Goal: Entertainment & Leisure: Consume media (video, audio)

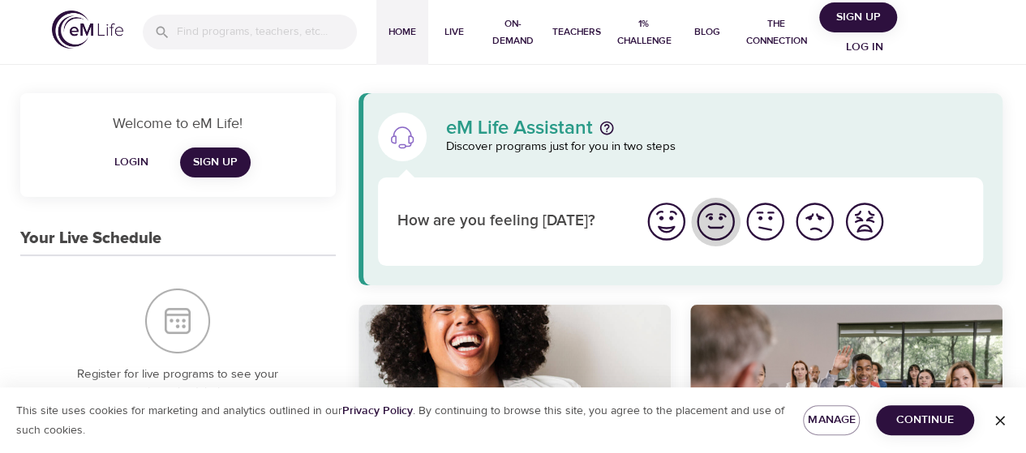
click at [717, 234] on img "I'm feeling good" at bounding box center [716, 222] width 45 height 45
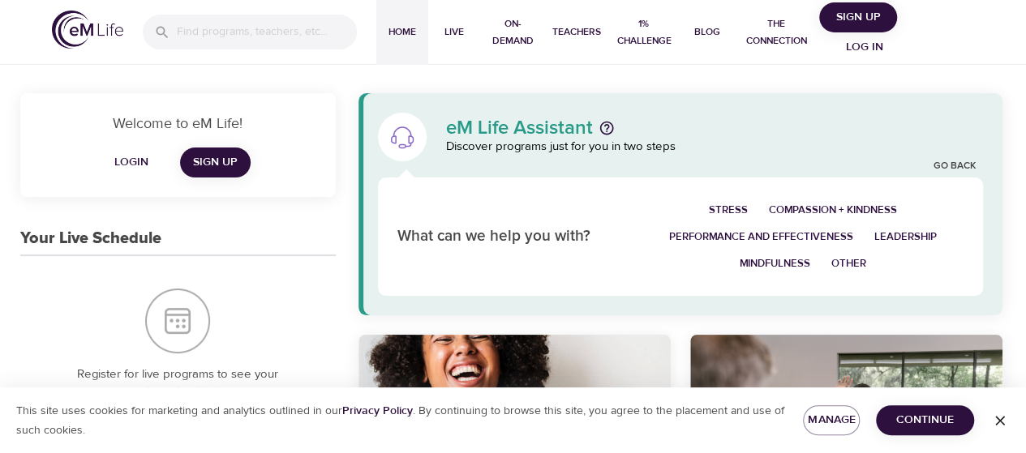
click at [723, 208] on span "Stress" at bounding box center [728, 210] width 39 height 19
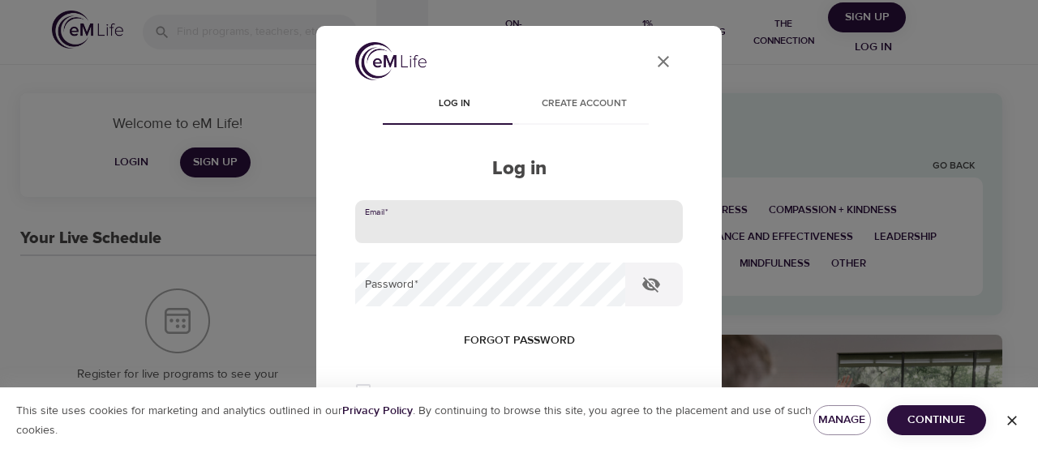
click at [378, 224] on input "email" at bounding box center [519, 222] width 328 height 44
type input "[EMAIL_ADDRESS][DOMAIN_NAME]"
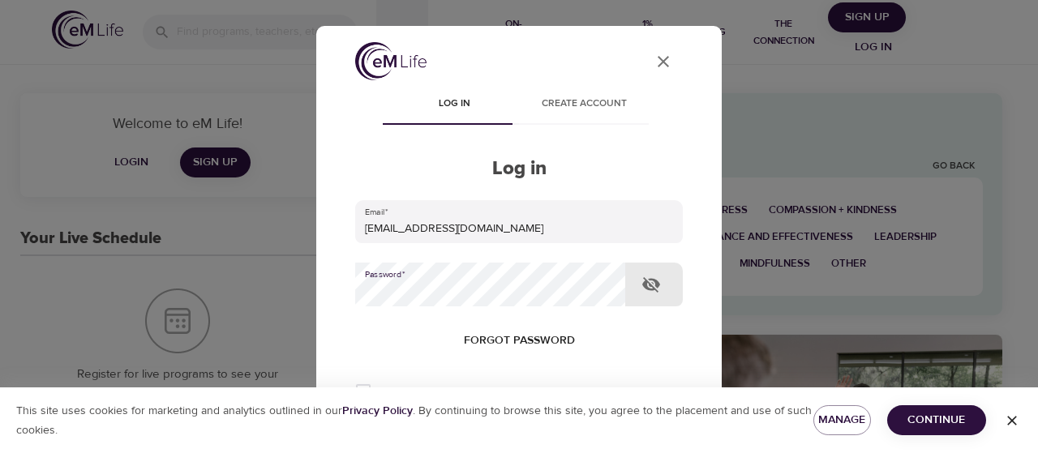
click at [660, 278] on button "button" at bounding box center [651, 284] width 39 height 39
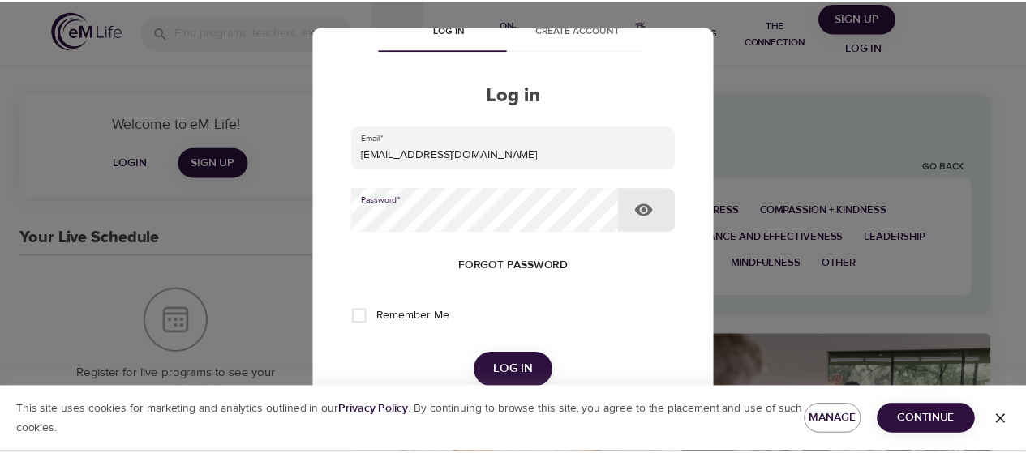
scroll to position [162, 0]
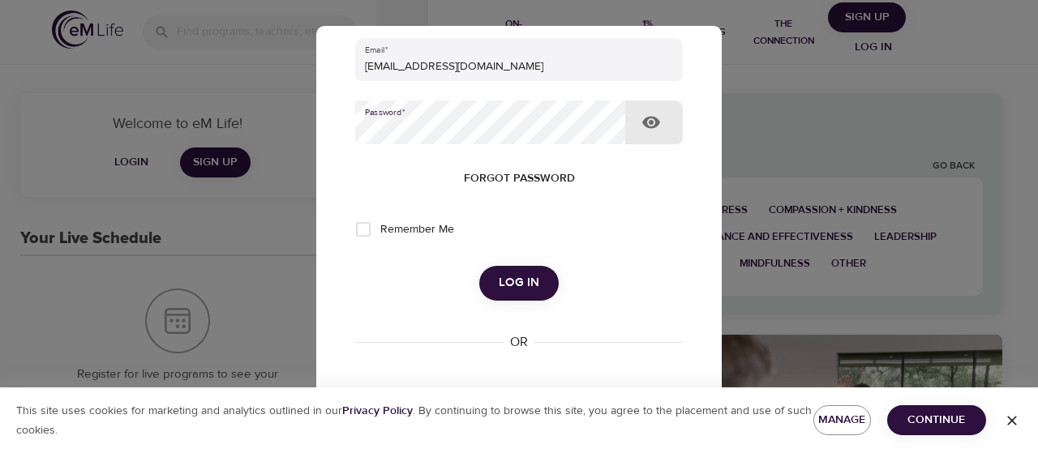
click at [520, 283] on span "Log in" at bounding box center [519, 283] width 41 height 21
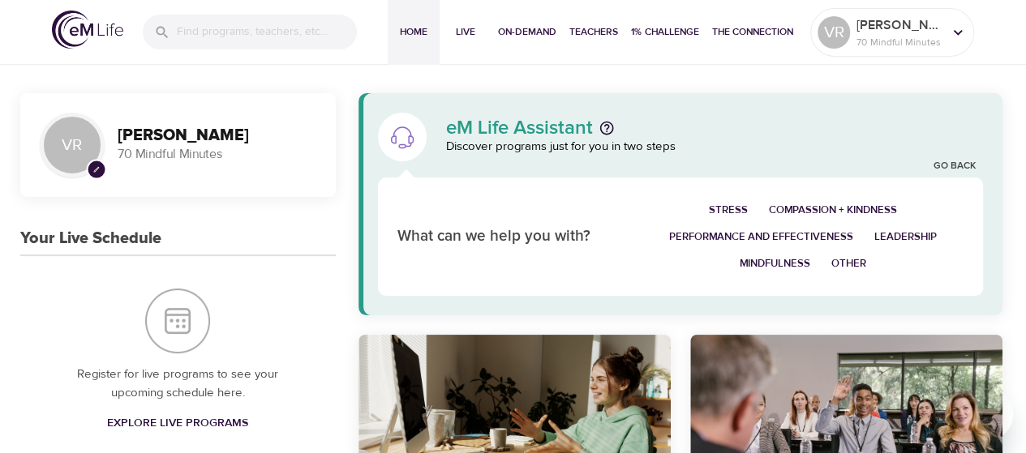
click at [722, 207] on span "Stress" at bounding box center [728, 210] width 39 height 19
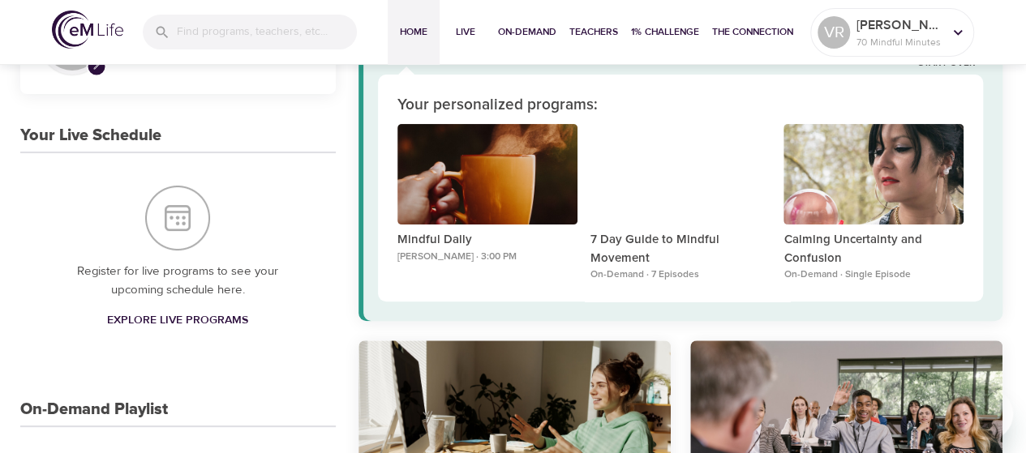
scroll to position [81, 0]
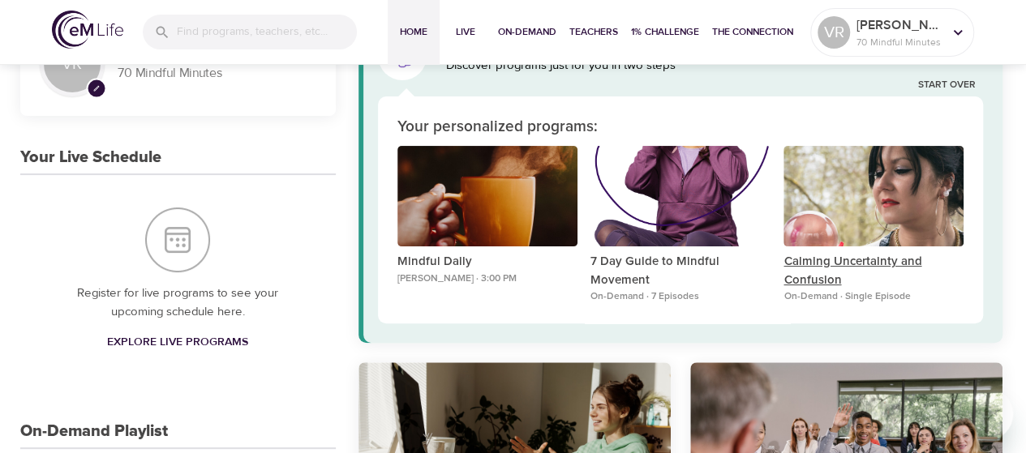
click at [811, 259] on p "Calming Uncertainty and Confusion" at bounding box center [874, 271] width 180 height 37
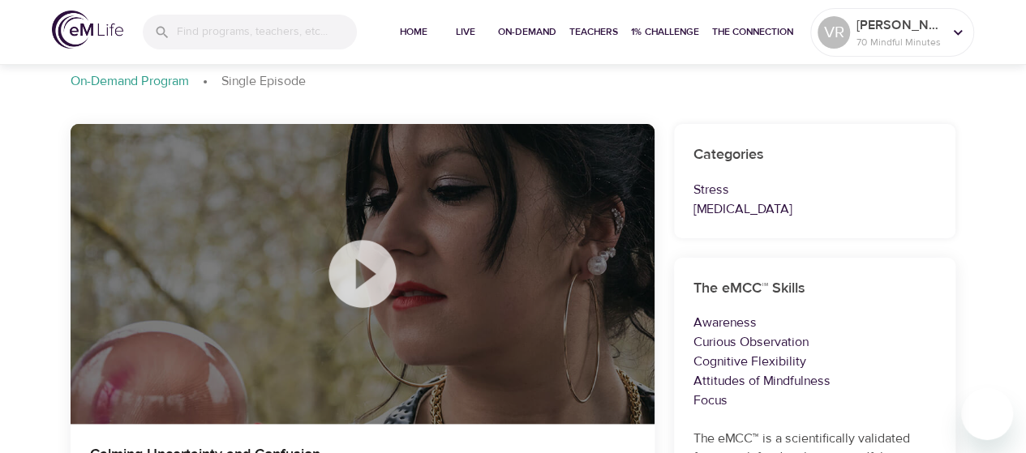
scroll to position [162, 0]
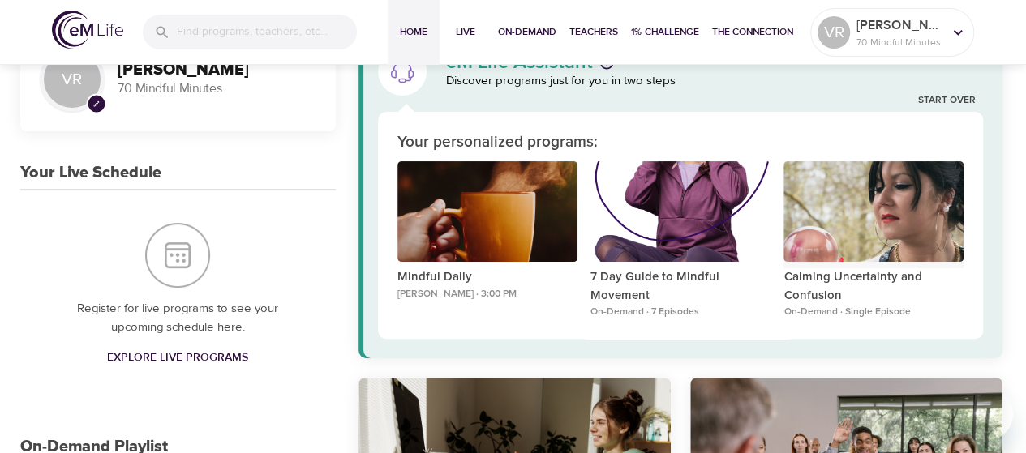
scroll to position [81, 0]
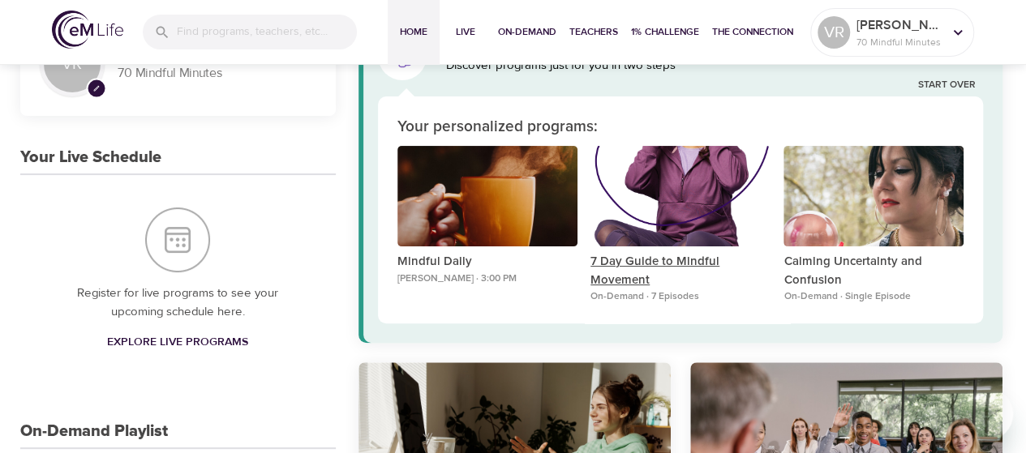
click at [661, 270] on p "7 Day Guide to Mindful Movement" at bounding box center [681, 271] width 180 height 37
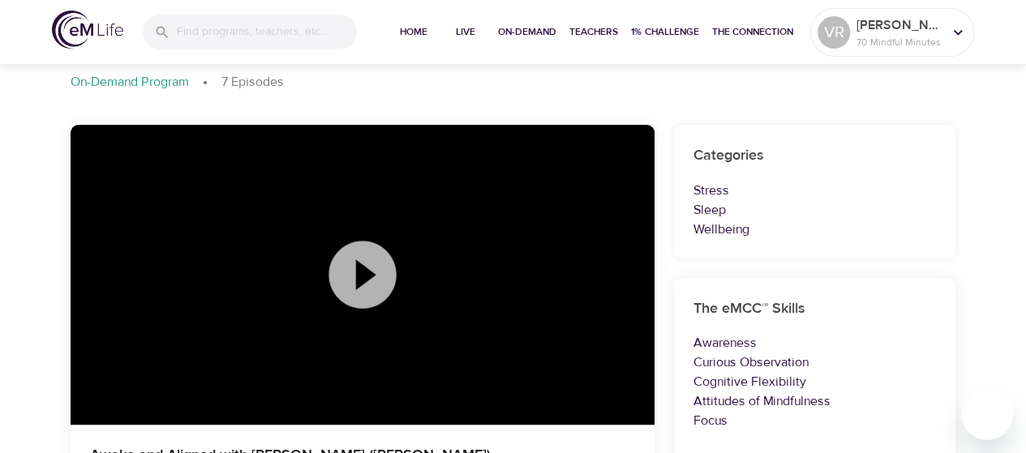
scroll to position [162, 0]
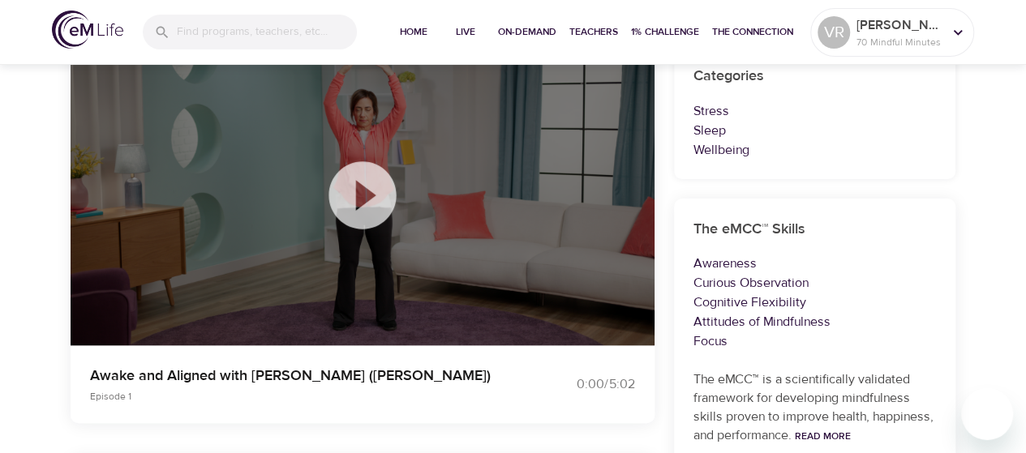
click at [364, 200] on icon at bounding box center [362, 195] width 81 height 81
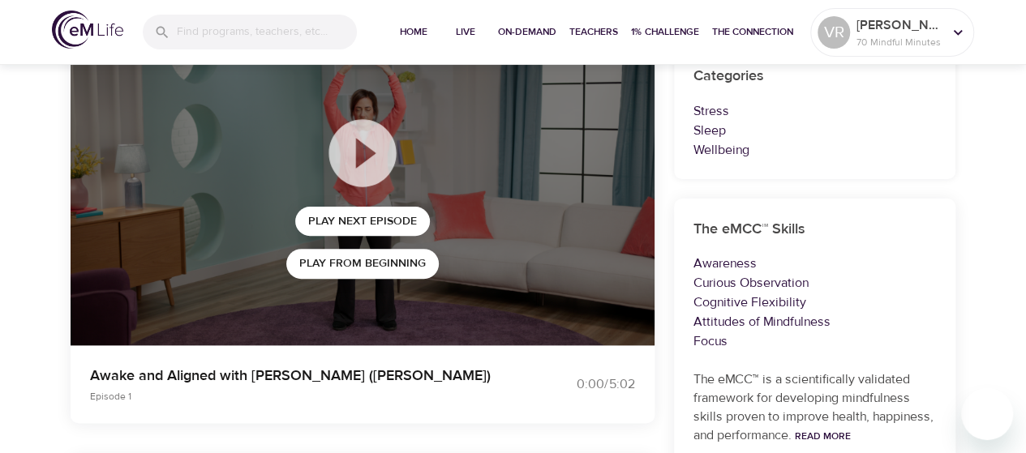
click at [366, 165] on icon at bounding box center [362, 152] width 67 height 67
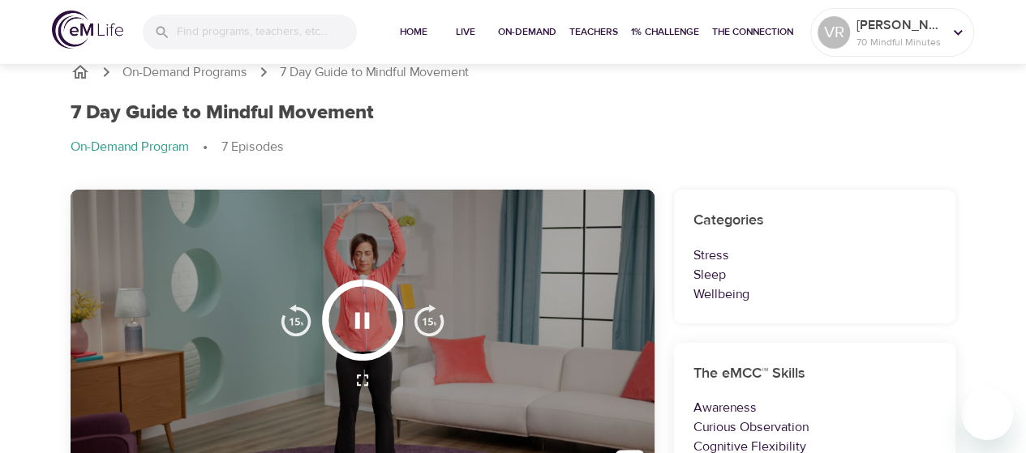
scroll to position [0, 0]
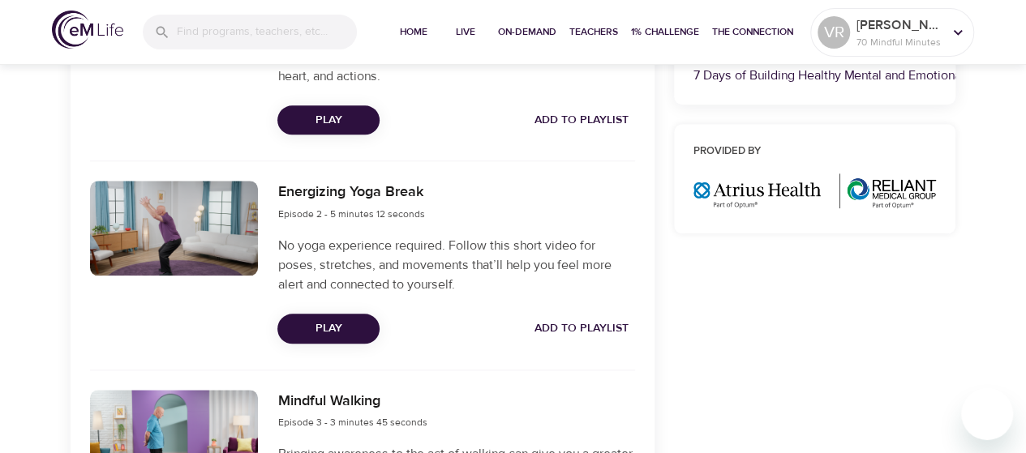
drag, startPoint x: 324, startPoint y: 303, endPoint x: 406, endPoint y: 310, distance: 81.4
click at [325, 319] on span "Play" at bounding box center [328, 329] width 76 height 20
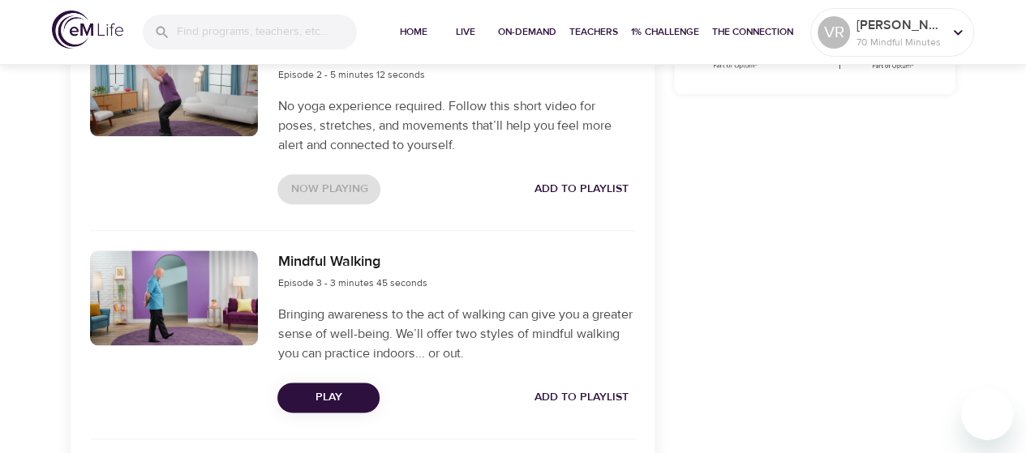
scroll to position [836, 0]
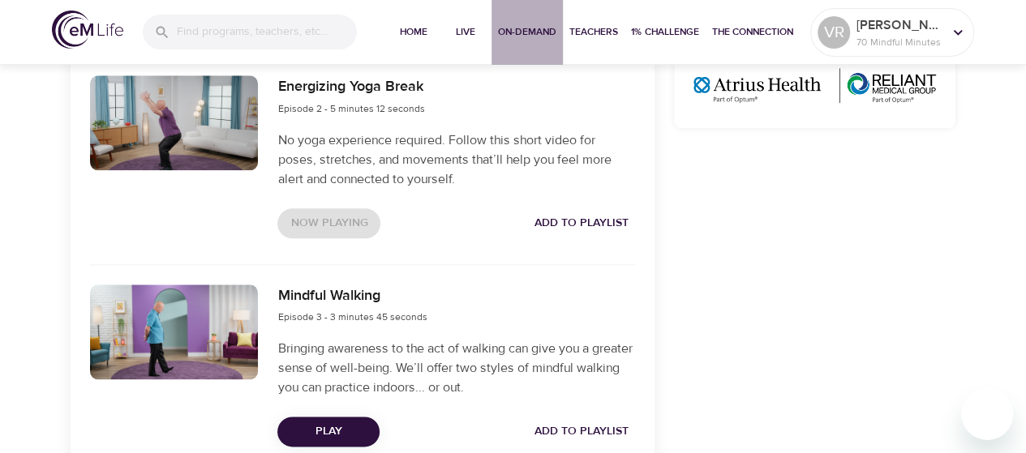
click at [510, 30] on span "On-Demand" at bounding box center [527, 32] width 58 height 17
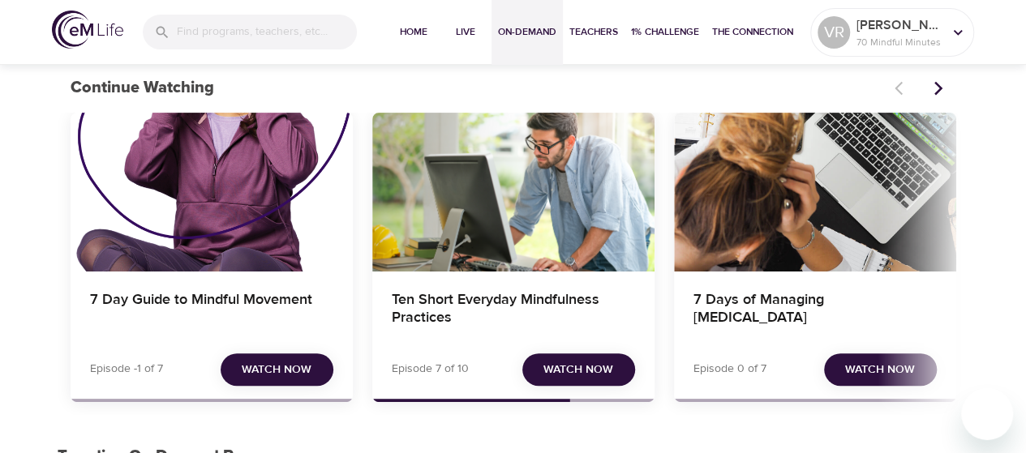
scroll to position [81, 0]
click at [458, 308] on h4 "Ten Short Everyday Mindfulness Practices" at bounding box center [513, 310] width 243 height 39
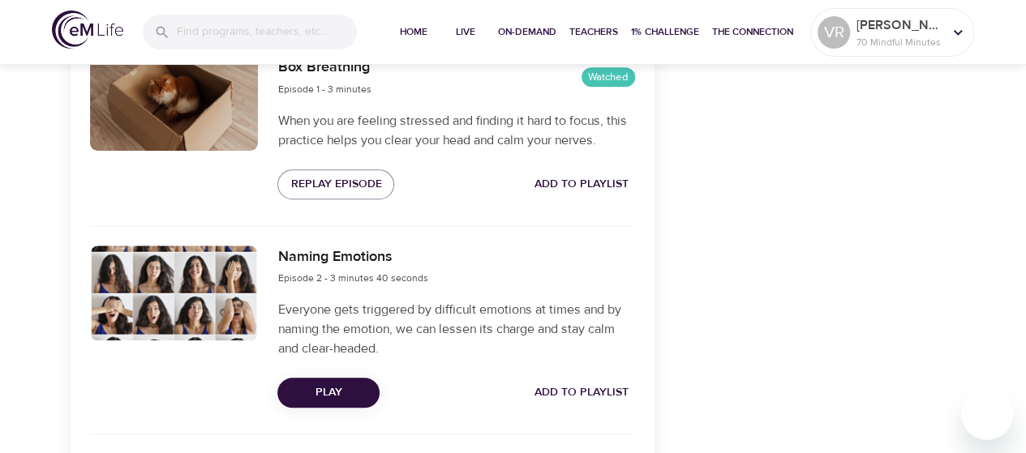
scroll to position [649, 0]
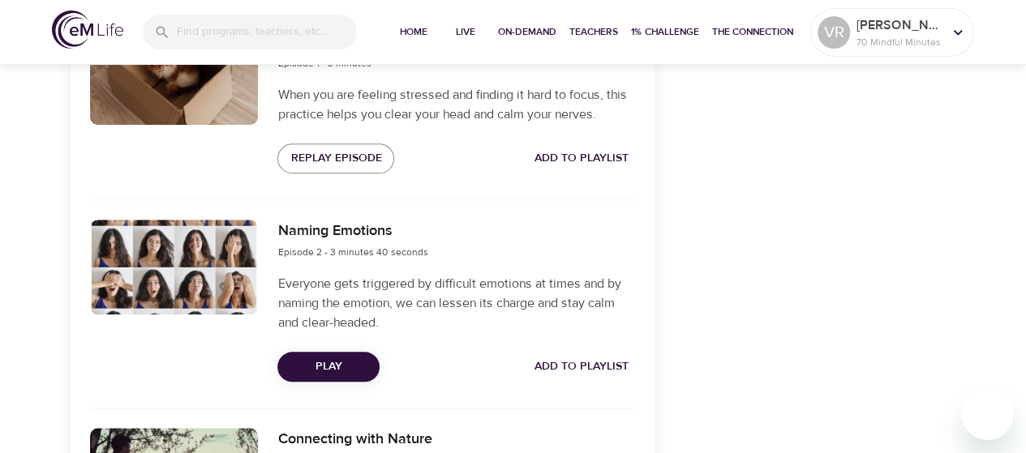
click at [337, 359] on span "Play" at bounding box center [328, 367] width 76 height 20
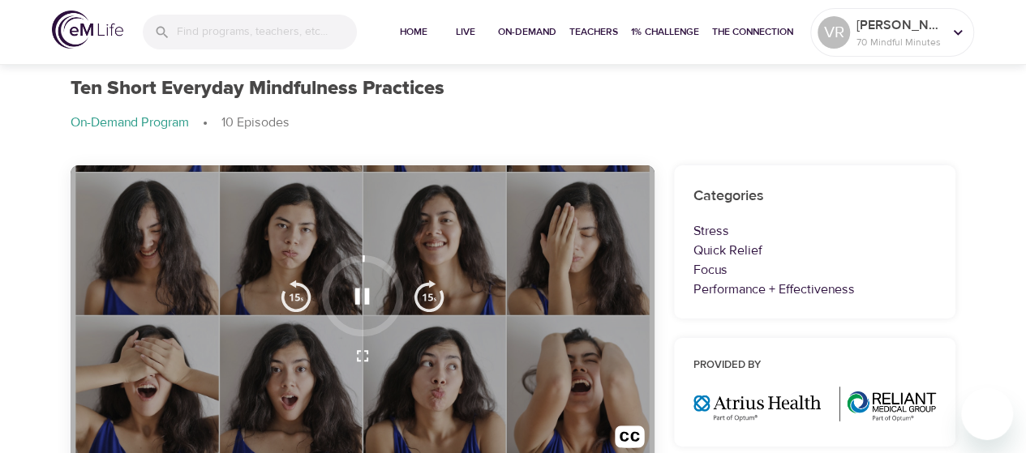
scroll to position [0, 0]
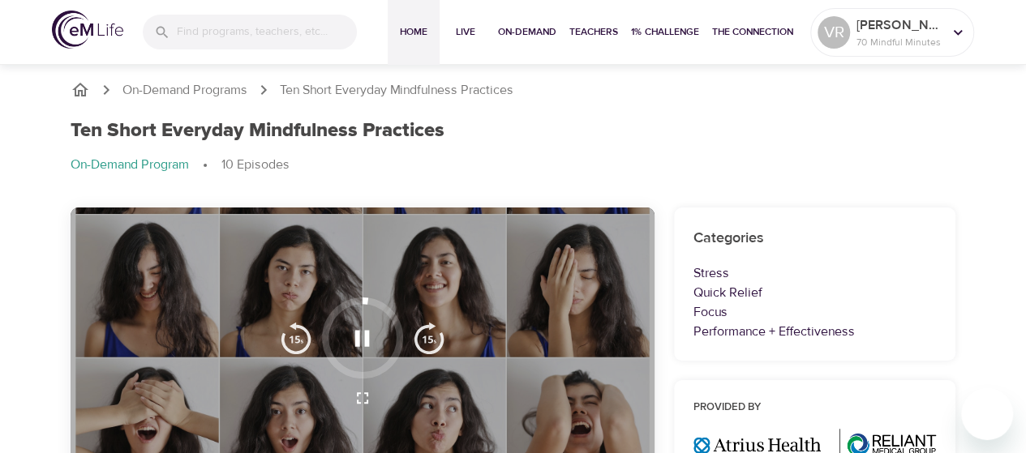
click at [419, 32] on span "Home" at bounding box center [413, 32] width 39 height 17
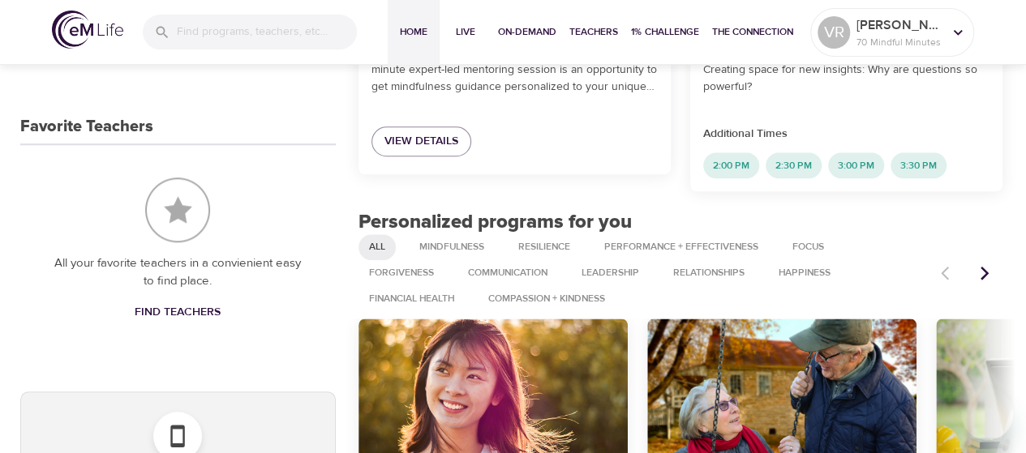
scroll to position [730, 0]
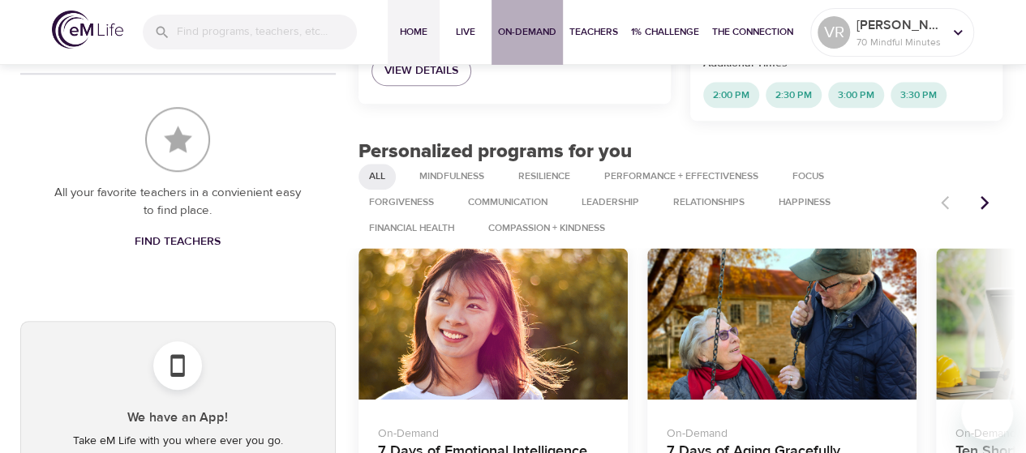
click at [543, 37] on span "On-Demand" at bounding box center [527, 32] width 58 height 17
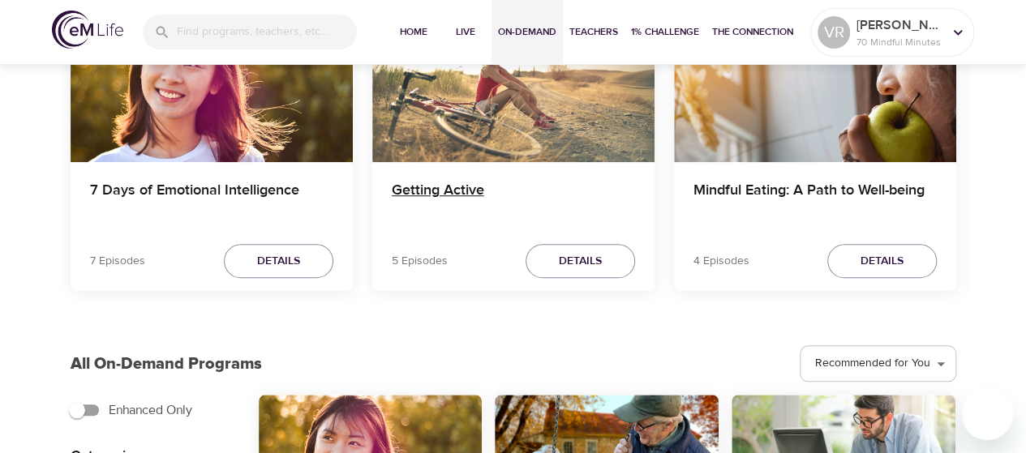
click at [440, 191] on h4 "Getting Active" at bounding box center [513, 201] width 243 height 39
click at [423, 195] on h4 "Getting Active" at bounding box center [513, 201] width 243 height 39
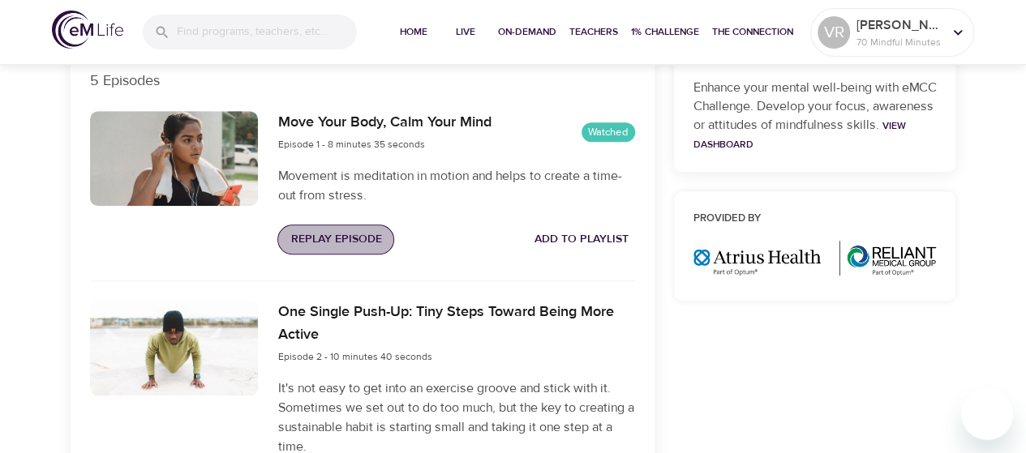
click at [323, 243] on span "Replay Episode" at bounding box center [335, 240] width 91 height 20
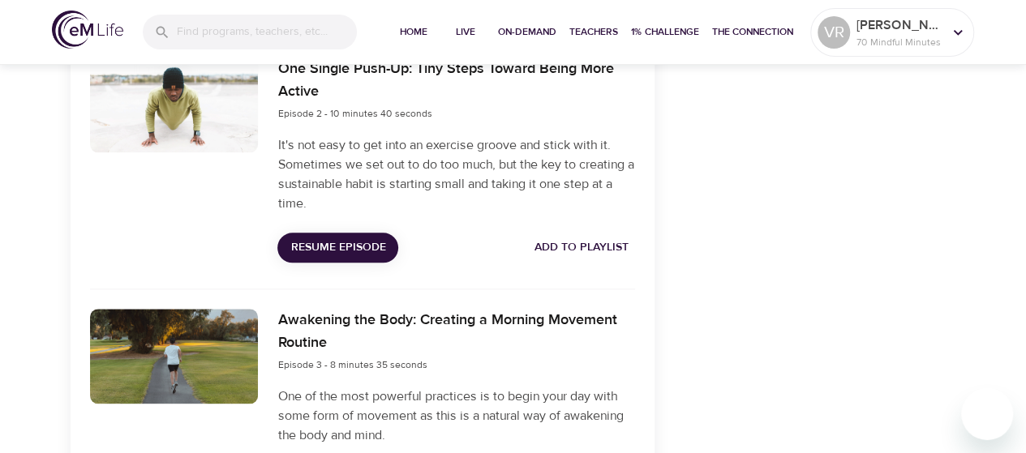
click at [375, 245] on span "Resume Episode" at bounding box center [337, 248] width 95 height 20
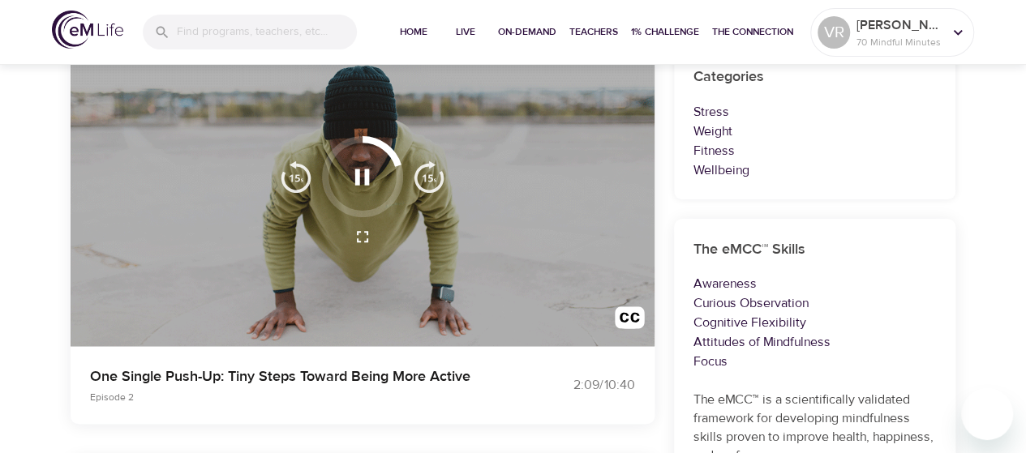
scroll to position [81, 0]
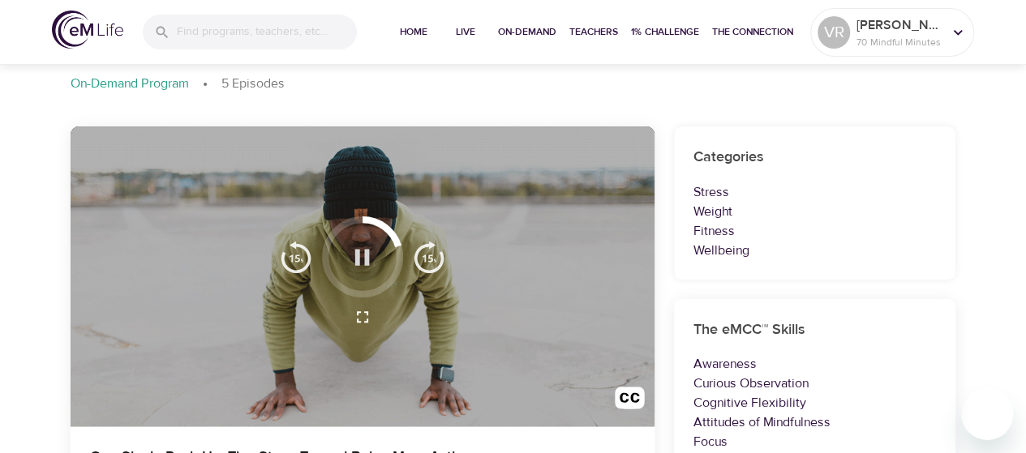
click at [359, 255] on icon "button" at bounding box center [362, 257] width 15 height 16
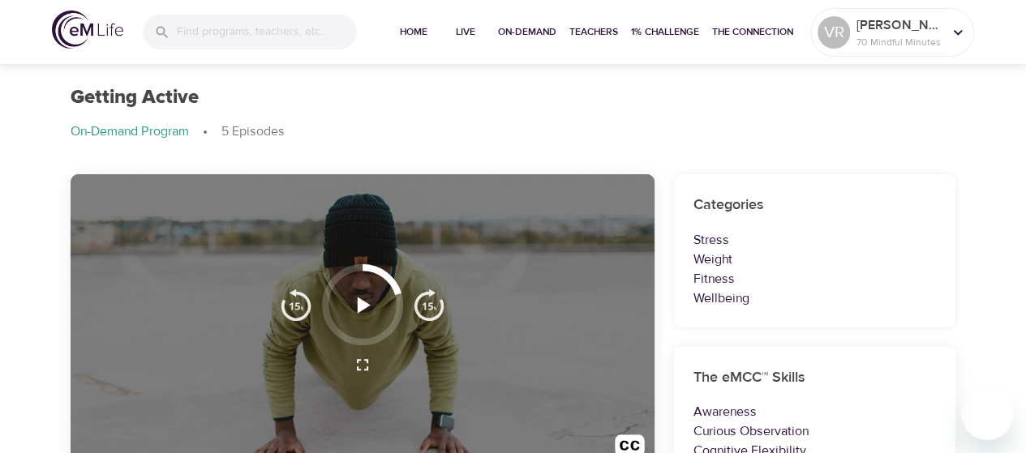
scroll to position [0, 0]
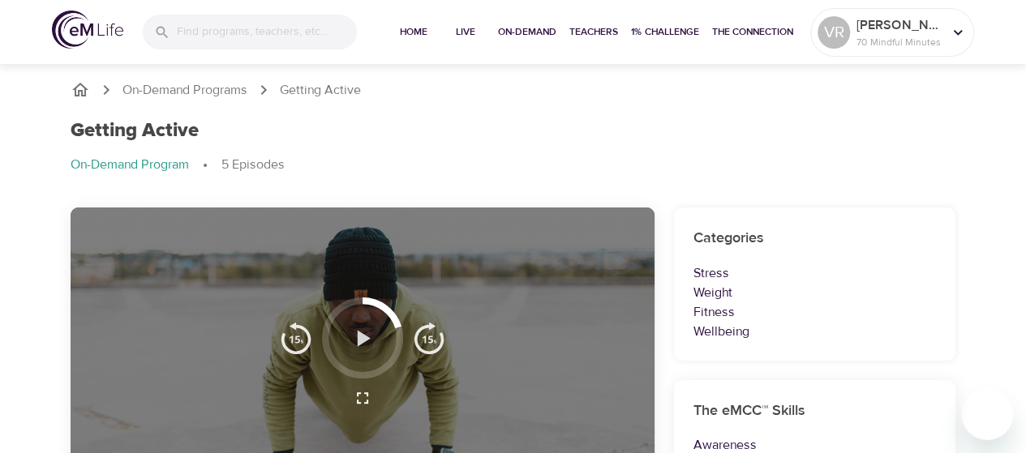
click at [362, 343] on icon "button" at bounding box center [364, 338] width 13 height 16
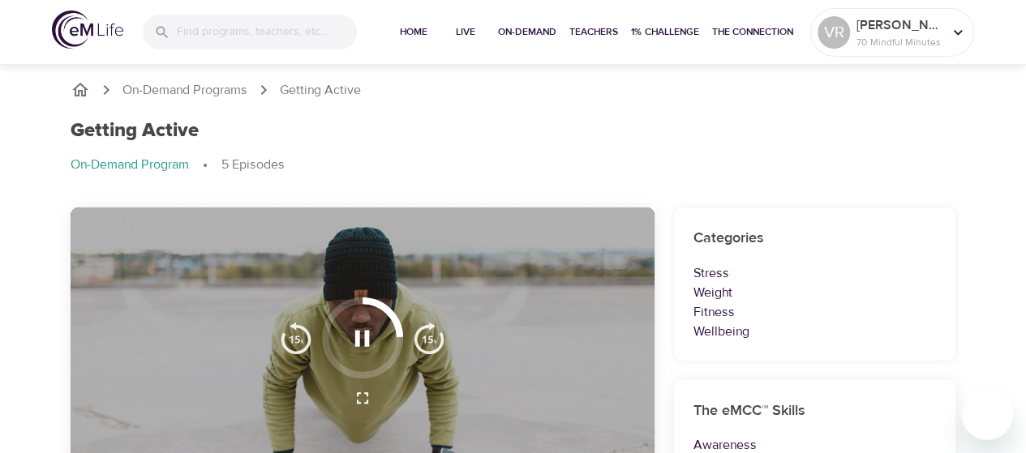
click at [376, 335] on button "button" at bounding box center [362, 339] width 48 height 48
click at [365, 330] on icon "button" at bounding box center [362, 338] width 15 height 16
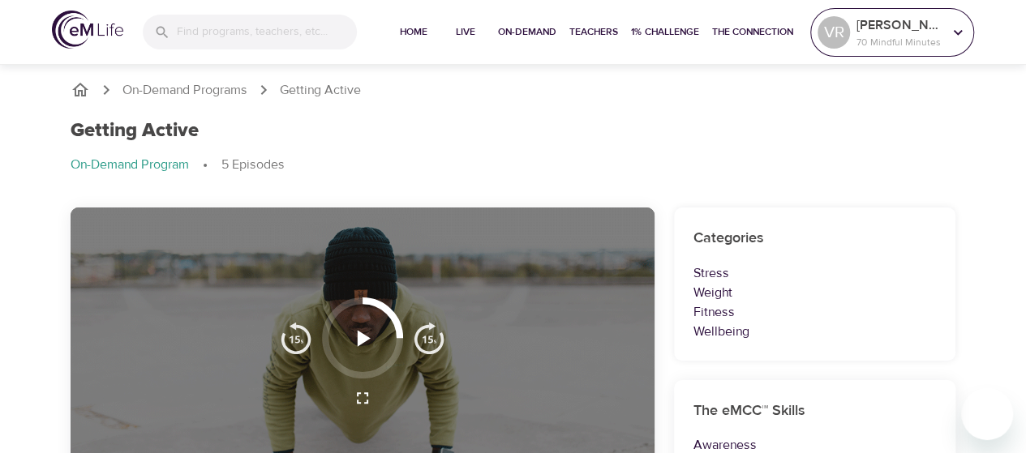
click at [836, 31] on div "VR" at bounding box center [834, 32] width 32 height 32
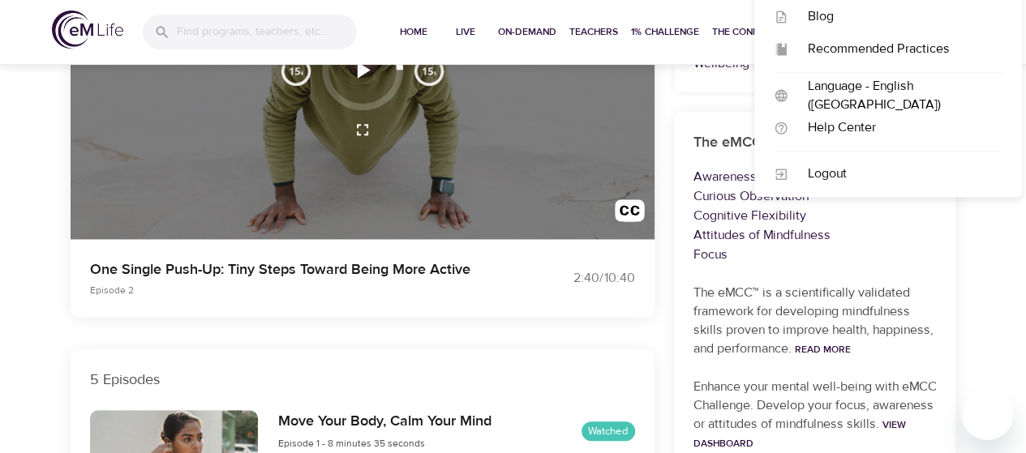
scroll to position [243, 0]
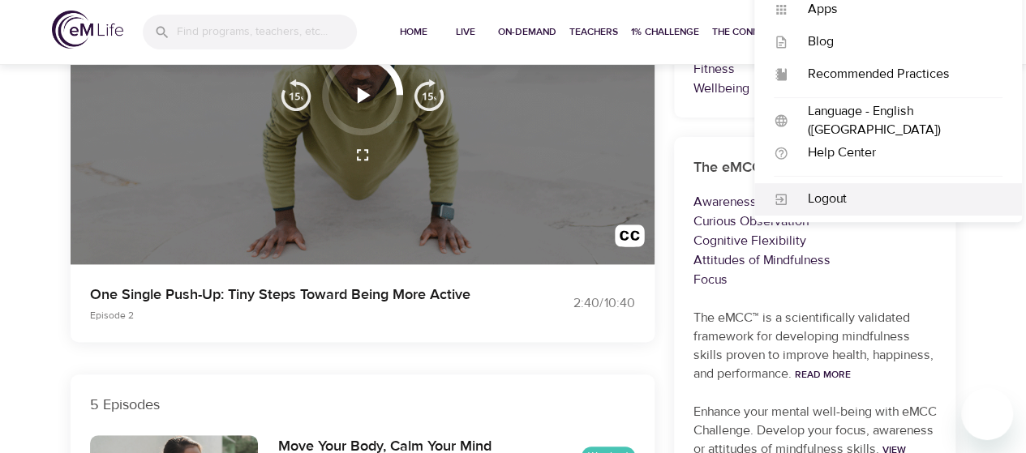
click at [825, 198] on div "Logout" at bounding box center [895, 199] width 214 height 19
